Goal: Information Seeking & Learning: Find specific fact

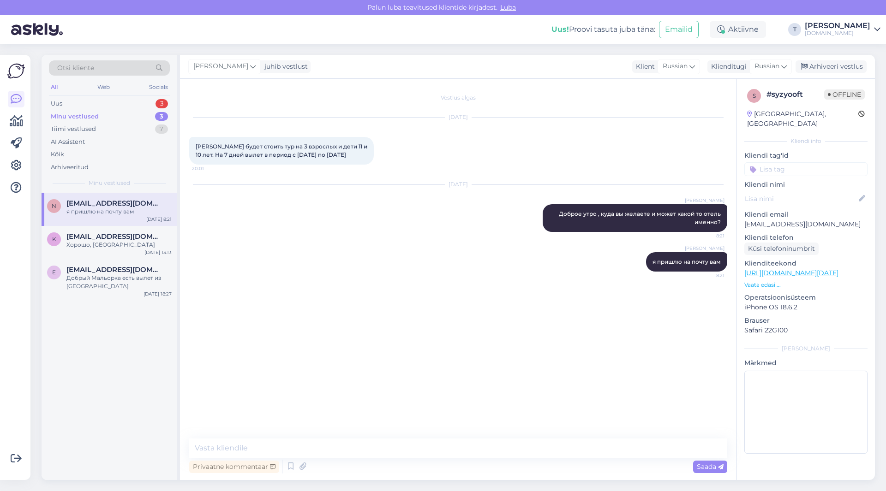
click at [282, 158] on div "[PERSON_NAME] будет стоить тур на 3 взрослых и дети 11 и 10 лет. На 7 дней выле…" at bounding box center [281, 151] width 185 height 28
drag, startPoint x: 346, startPoint y: 156, endPoint x: 238, endPoint y: 150, distance: 108.1
click at [185, 144] on div "Vestlus algas [DATE] Сколько будет стоить тур на 3 взрослых и дети 11 и 10 лет.…" at bounding box center [458, 279] width 556 height 401
copy span "[PERSON_NAME] будет стоить тур на 3 взрослых и дети 11 и 10 лет. На 7 дней выле…"
click at [772, 220] on p "[EMAIL_ADDRESS][DOMAIN_NAME]" at bounding box center [805, 225] width 123 height 10
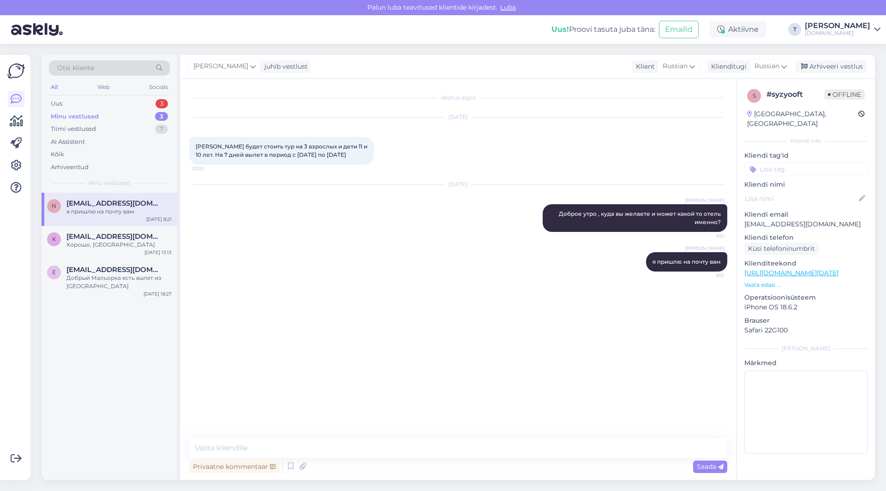
click at [772, 220] on p "[EMAIL_ADDRESS][DOMAIN_NAME]" at bounding box center [805, 225] width 123 height 10
copy p "[EMAIL_ADDRESS][DOMAIN_NAME]"
click at [758, 281] on p "Vaata edasi ..." at bounding box center [805, 285] width 123 height 8
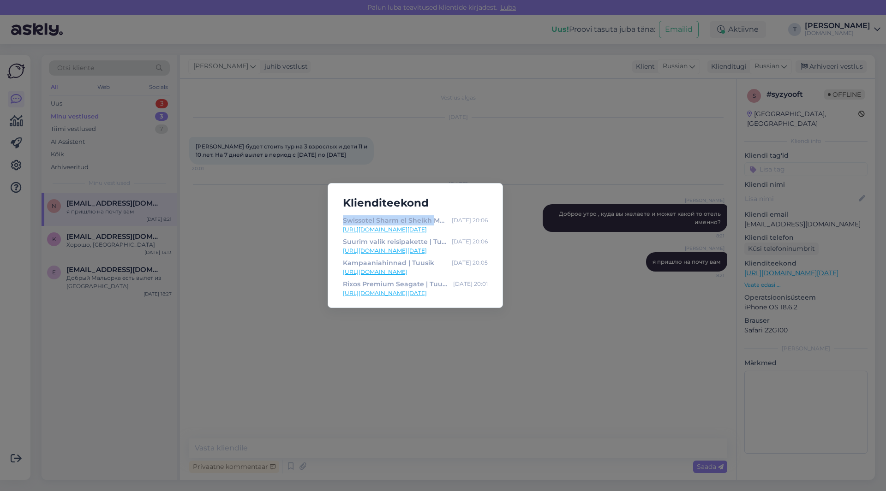
drag, startPoint x: 339, startPoint y: 219, endPoint x: 430, endPoint y: 220, distance: 90.4
click at [430, 220] on div "Swissotel Sharm el Sheikh Managed by Rixos | Tuusik [DATE] 20:06 [URL][DOMAIN_N…" at bounding box center [415, 257] width 160 height 85
copy div "Swissotel Sharm el Sheikh"
click at [426, 228] on link "[URL][DOMAIN_NAME][DATE]" at bounding box center [415, 230] width 145 height 8
drag, startPoint x: 426, startPoint y: 330, endPoint x: 345, endPoint y: 338, distance: 81.6
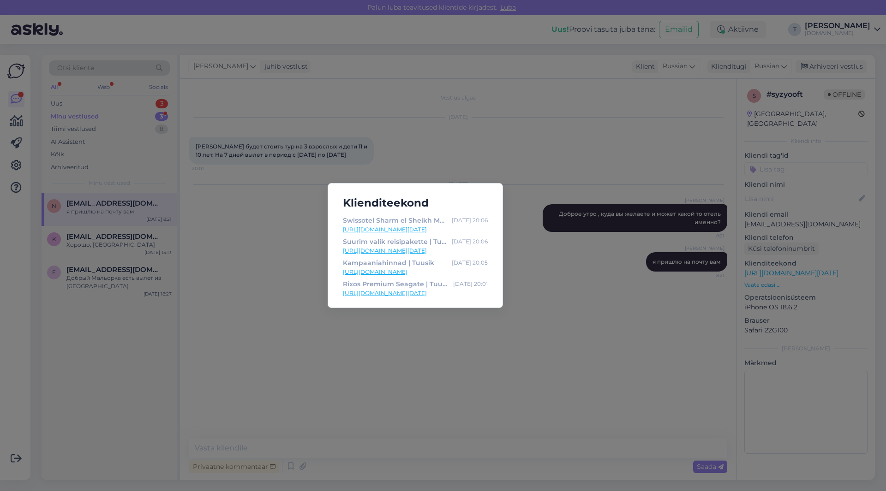
click at [426, 330] on div "Klienditeekond Swissotel Sharm [GEOGRAPHIC_DATA] Managed by Rixos | Tuusik [DAT…" at bounding box center [443, 245] width 886 height 491
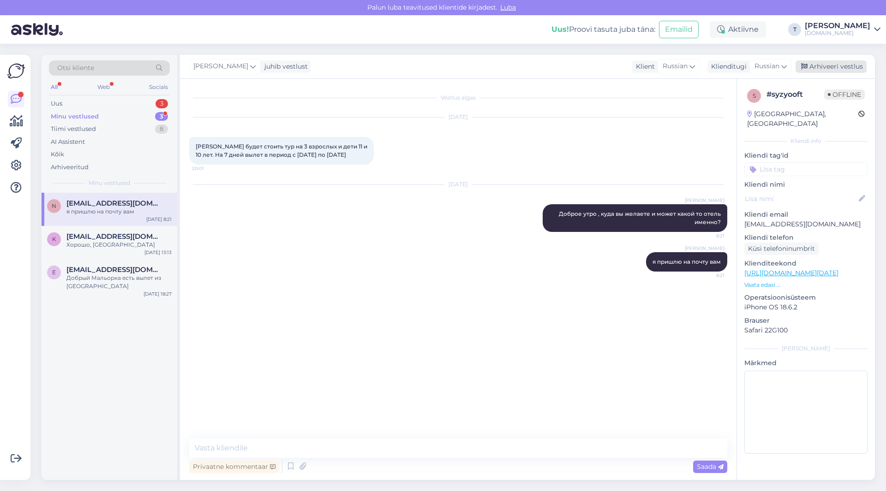
click at [823, 68] on div "Arhiveeri vestlus" at bounding box center [830, 66] width 71 height 12
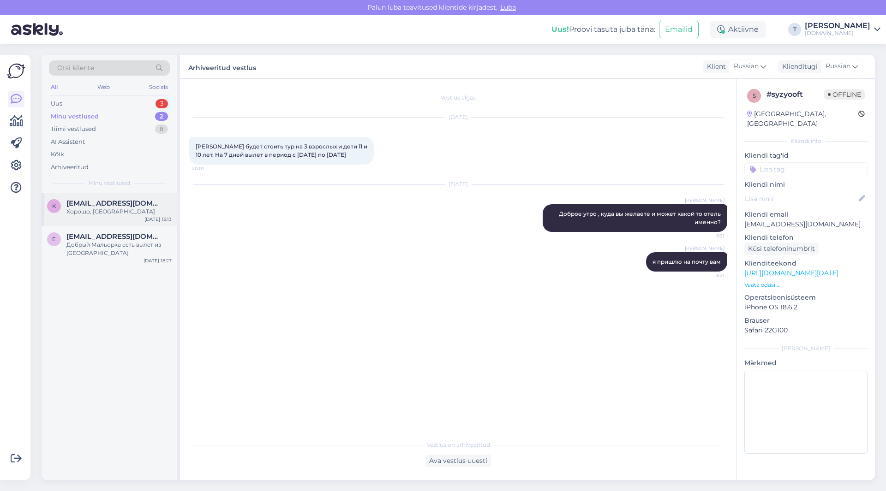
click at [112, 204] on span "[EMAIL_ADDRESS][DOMAIN_NAME]" at bounding box center [114, 203] width 96 height 8
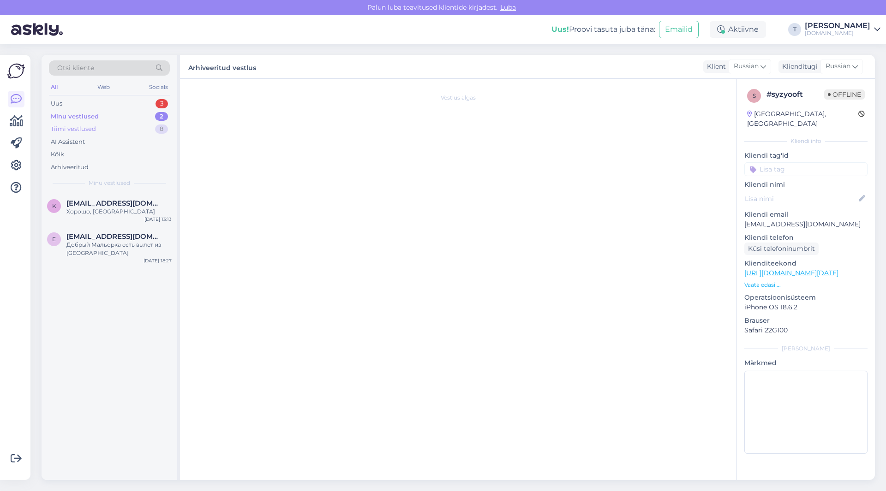
scroll to position [1065, 0]
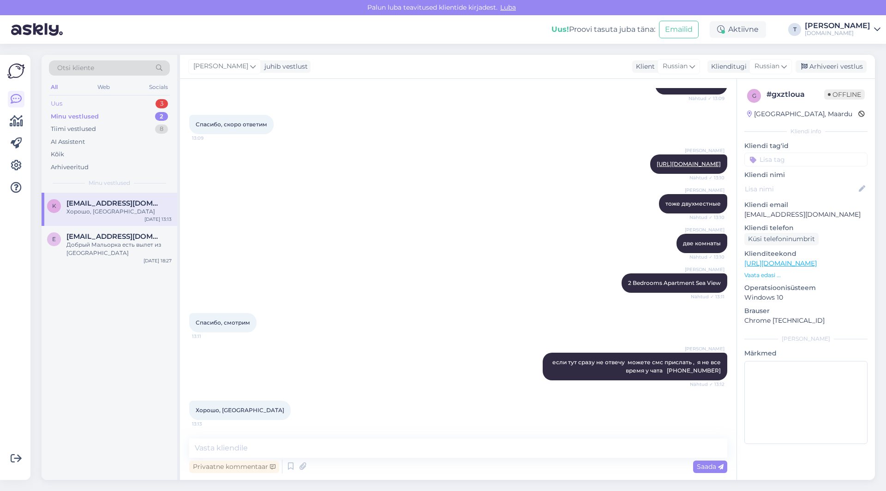
click at [126, 100] on div "Uus 3" at bounding box center [109, 103] width 121 height 13
